Goal: Transaction & Acquisition: Book appointment/travel/reservation

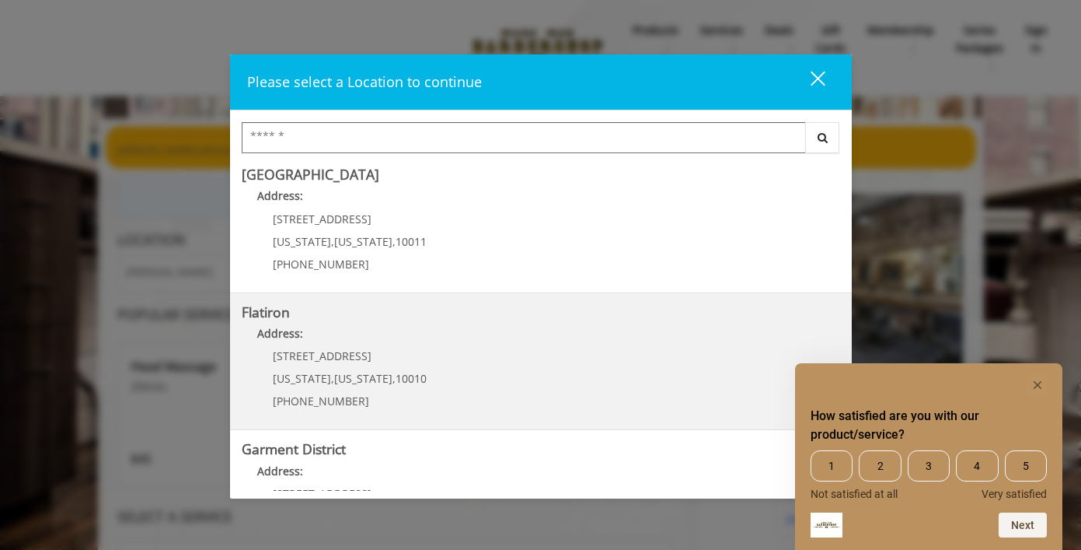
scroll to position [302, 0]
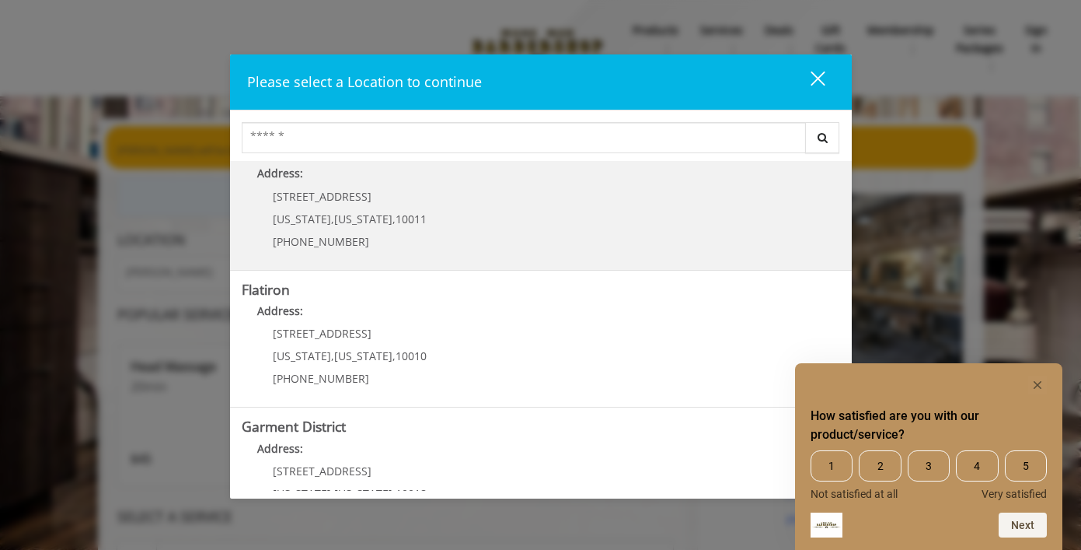
click at [417, 209] on div "267 W 15th St New York , New York , 10011 (646) 850-0041" at bounding box center [338, 224] width 193 height 68
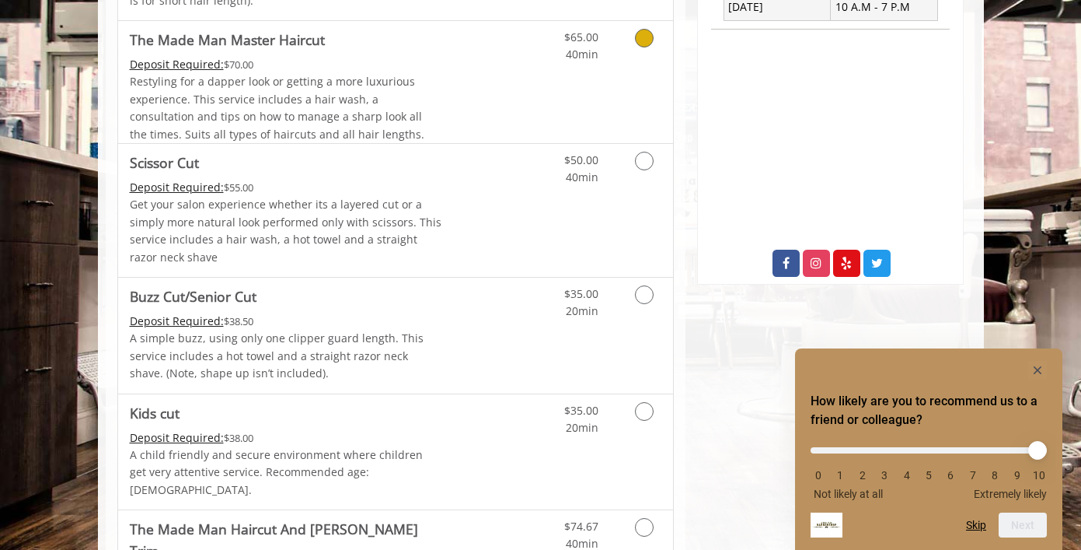
scroll to position [682, 0]
